Goal: Transaction & Acquisition: Book appointment/travel/reservation

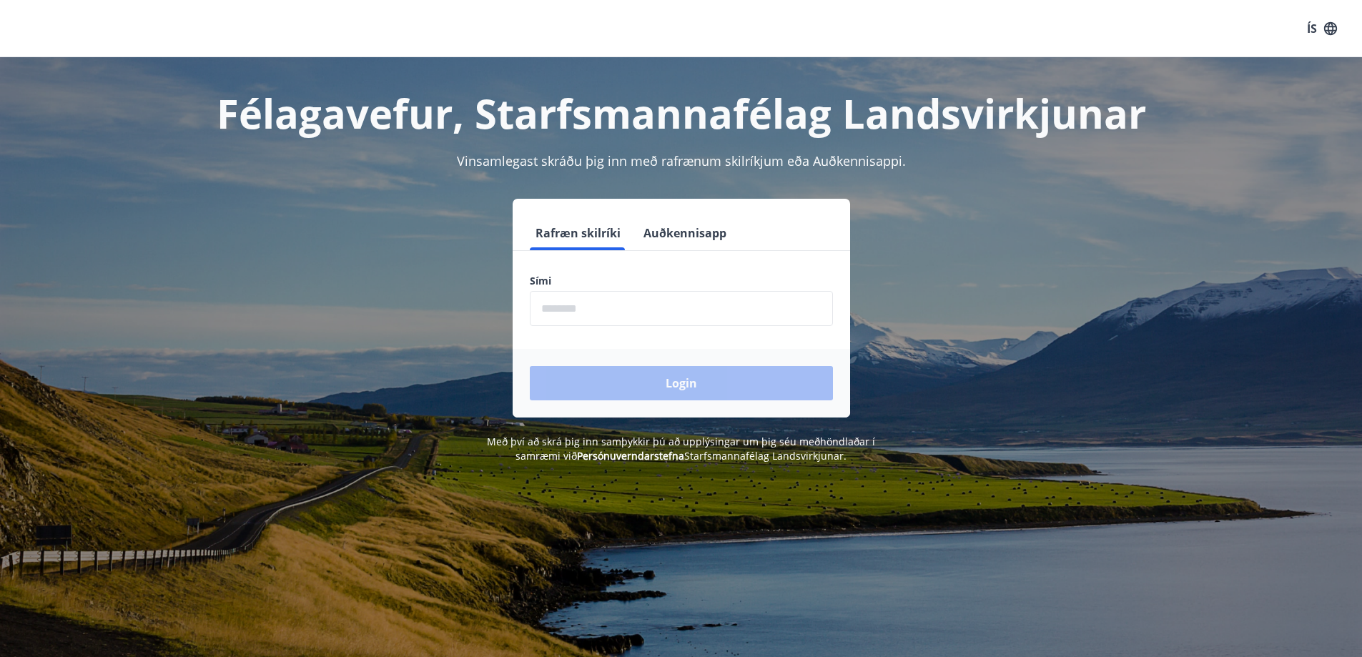
click at [581, 302] on input "phone" at bounding box center [681, 308] width 303 height 35
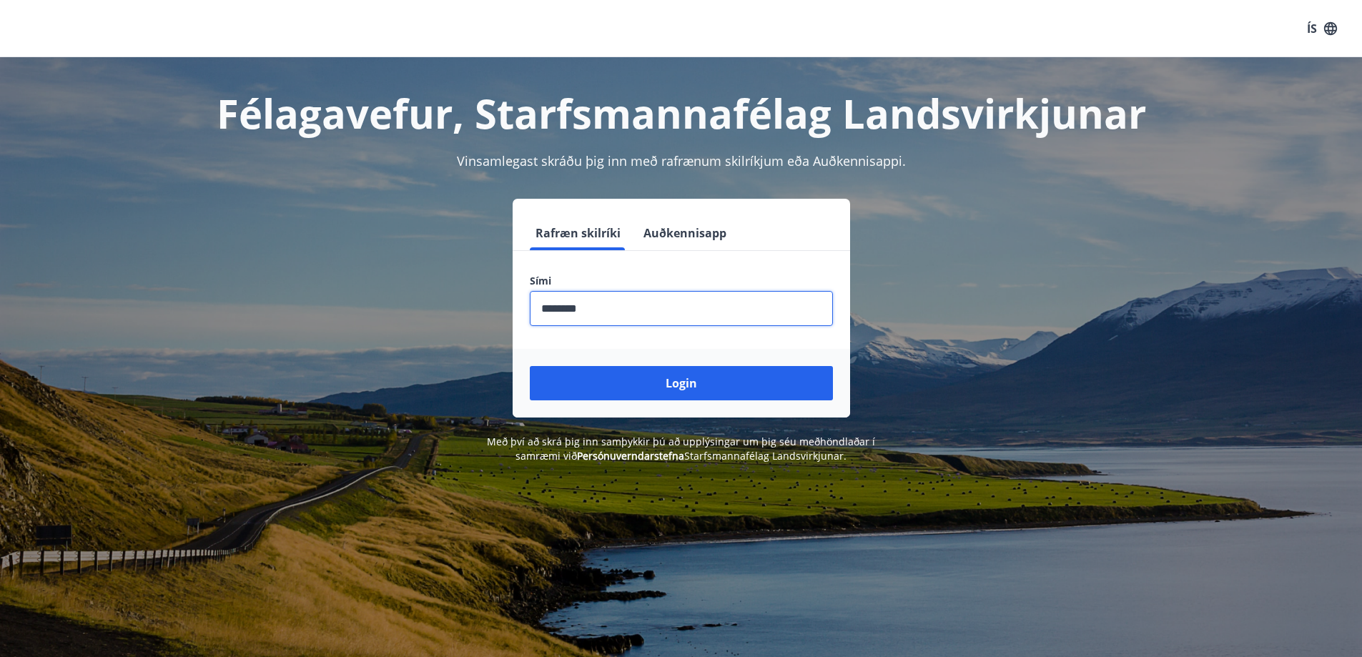
type input "********"
click at [530, 366] on button "Login" at bounding box center [681, 383] width 303 height 34
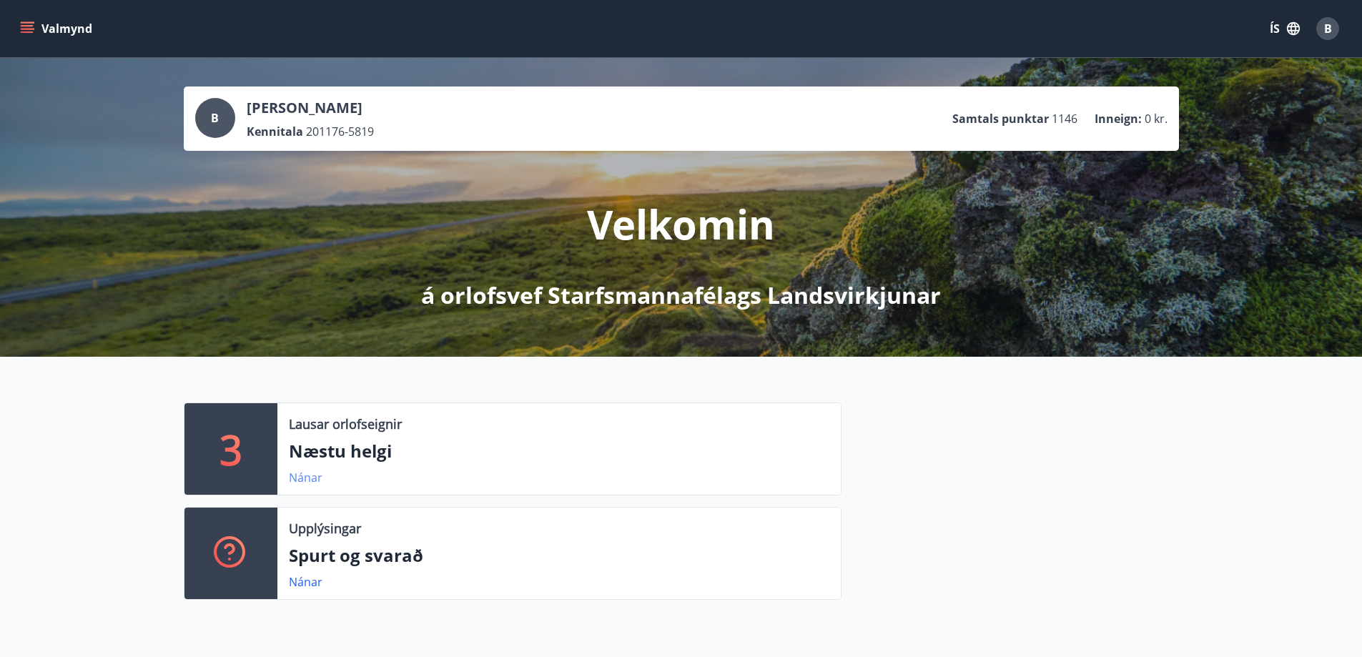
click at [302, 475] on link "Nánar" at bounding box center [306, 478] width 34 height 16
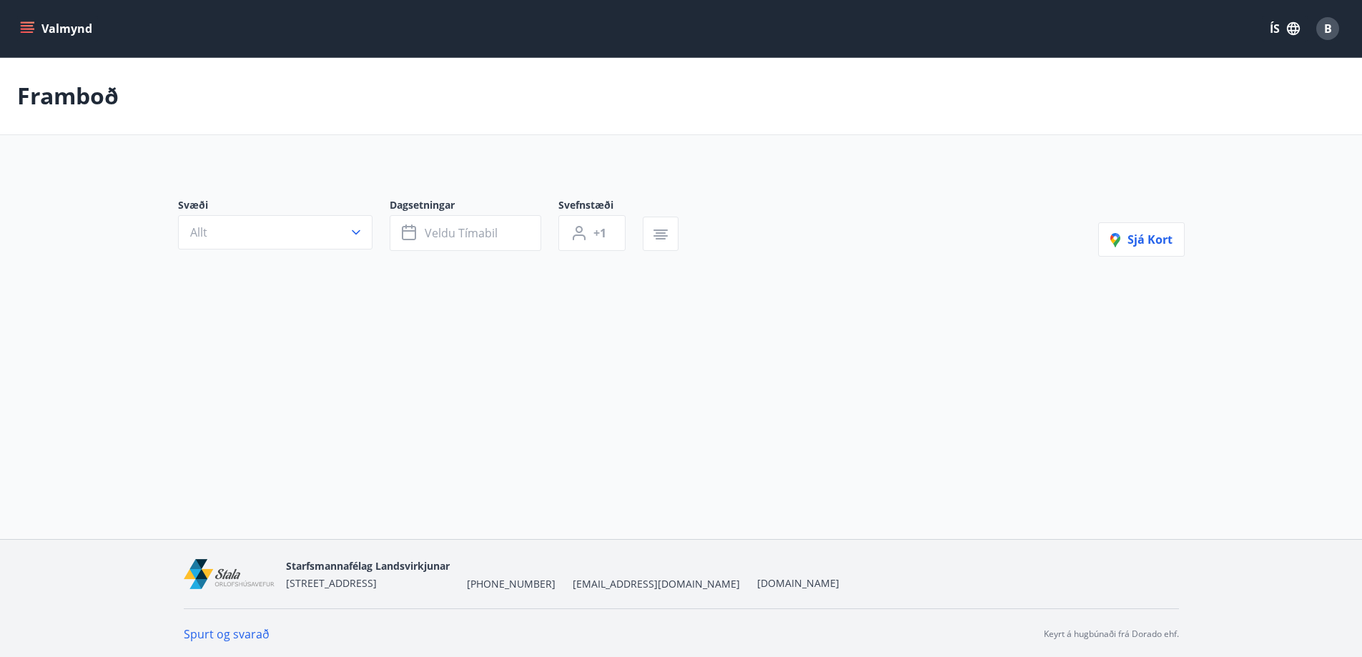
type input "*"
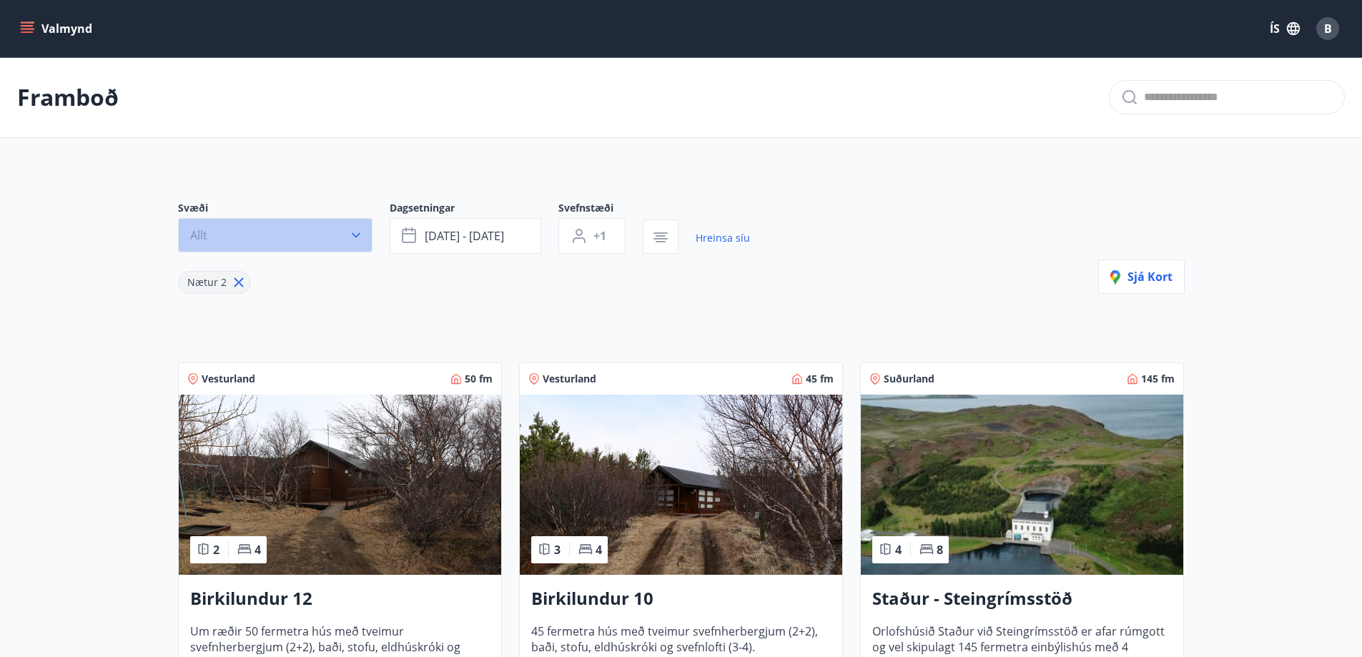
click at [356, 232] on icon "button" at bounding box center [356, 235] width 14 height 14
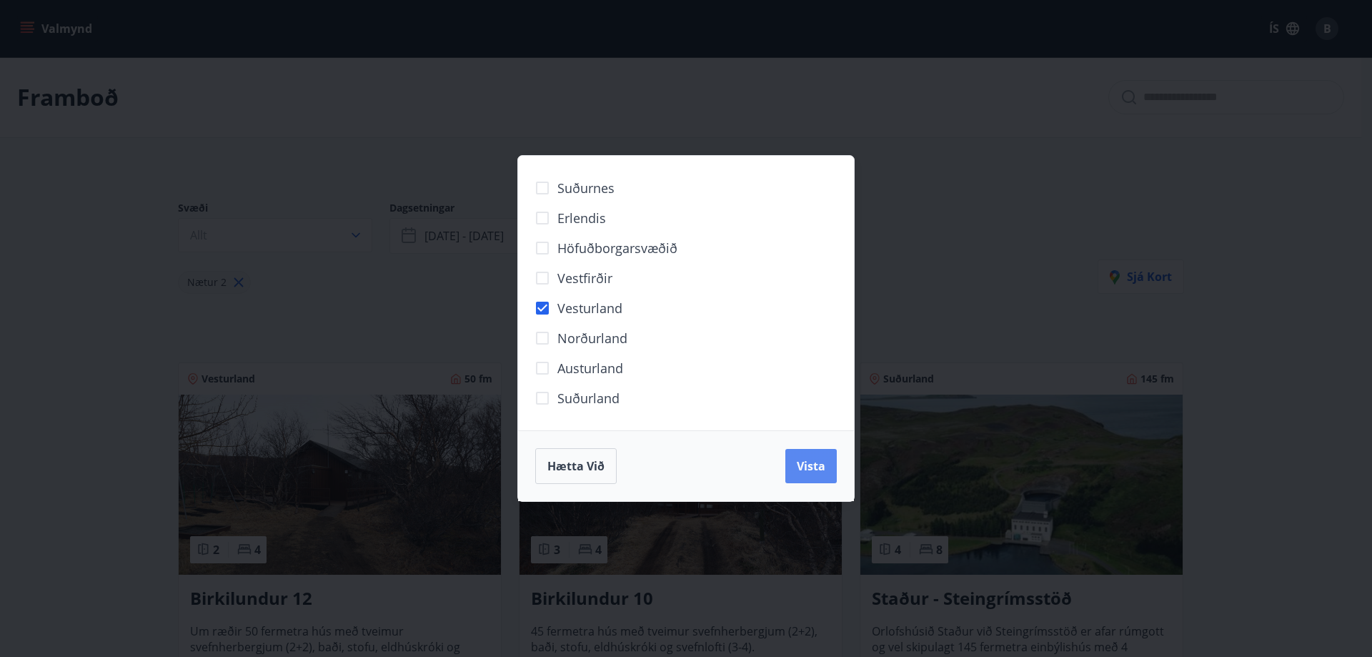
click at [812, 468] on span "Vista" at bounding box center [811, 466] width 29 height 16
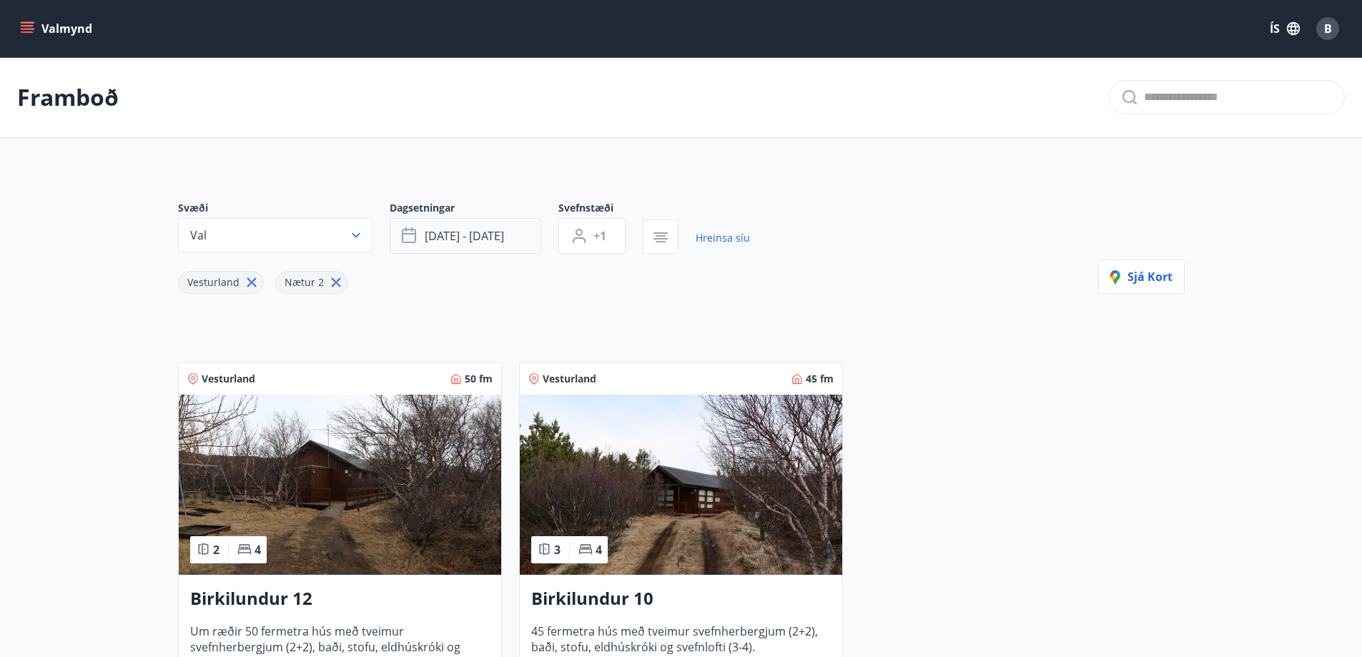
click at [500, 232] on span "sep 26 - sep 29" at bounding box center [464, 236] width 79 height 16
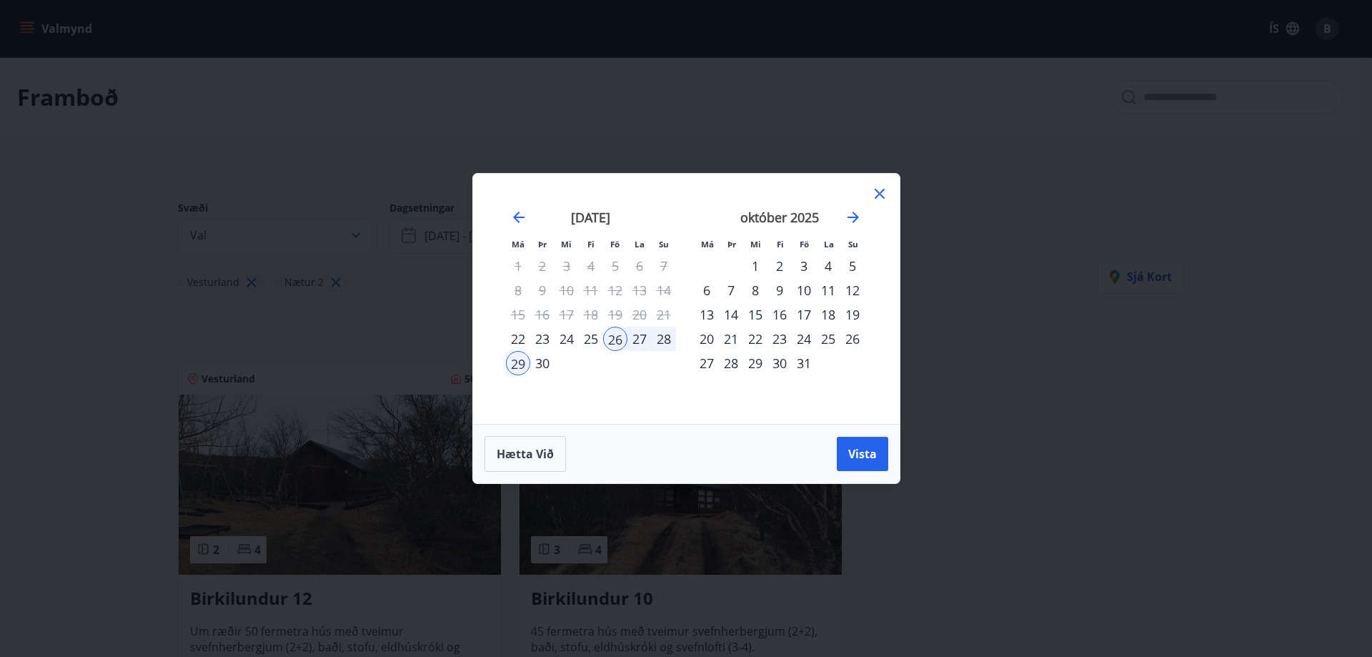
click at [800, 335] on div "24" at bounding box center [804, 339] width 24 height 24
click at [854, 338] on div "26" at bounding box center [853, 339] width 24 height 24
click at [872, 458] on span "Vista" at bounding box center [862, 454] width 29 height 16
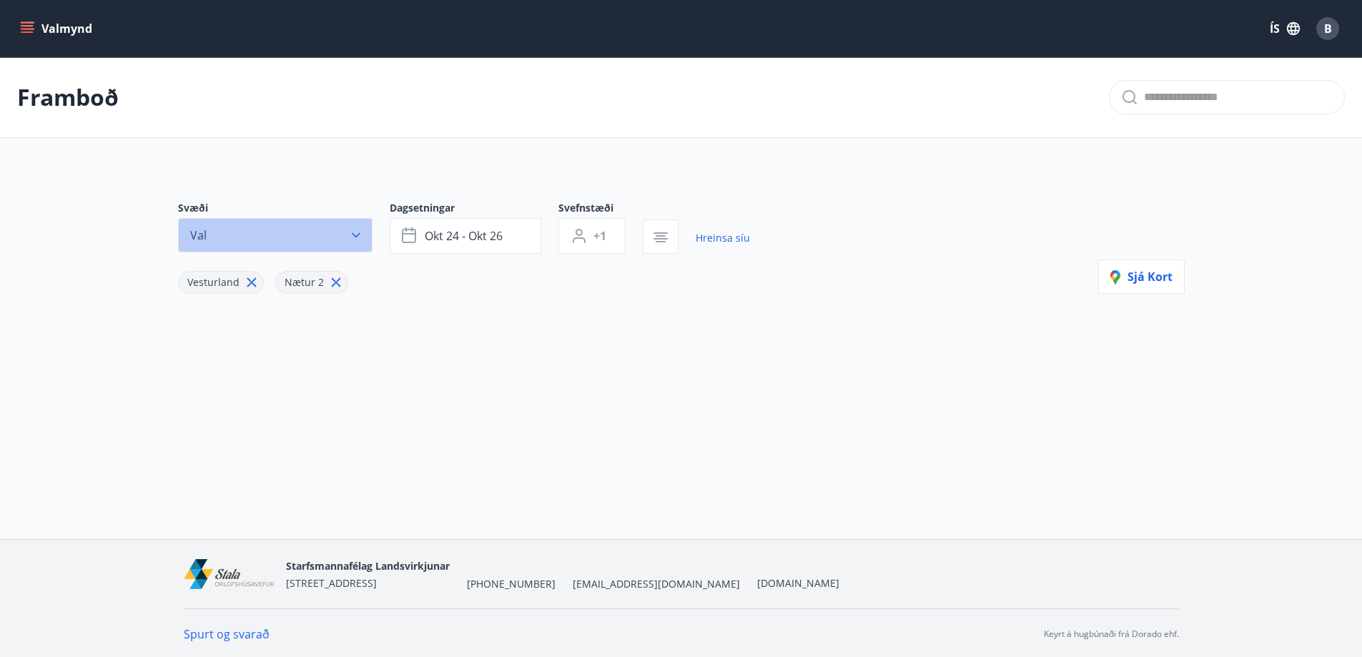
click at [353, 237] on icon "button" at bounding box center [356, 235] width 14 height 14
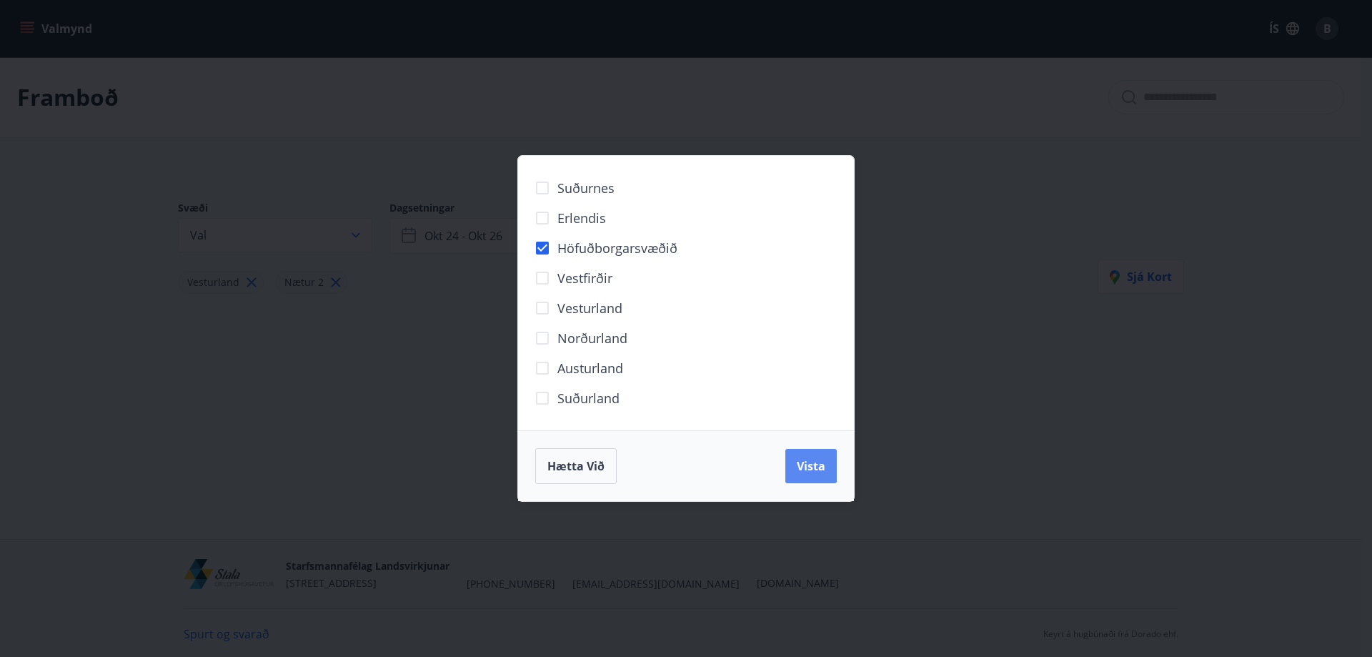
click at [798, 457] on button "Vista" at bounding box center [811, 466] width 51 height 34
